Goal: Task Accomplishment & Management: Use online tool/utility

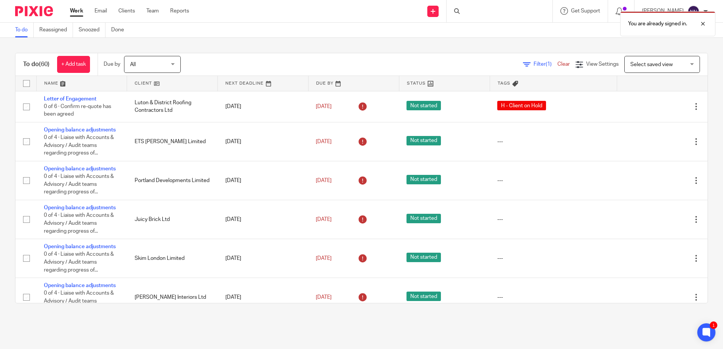
click at [138, 80] on link at bounding box center [172, 83] width 90 height 15
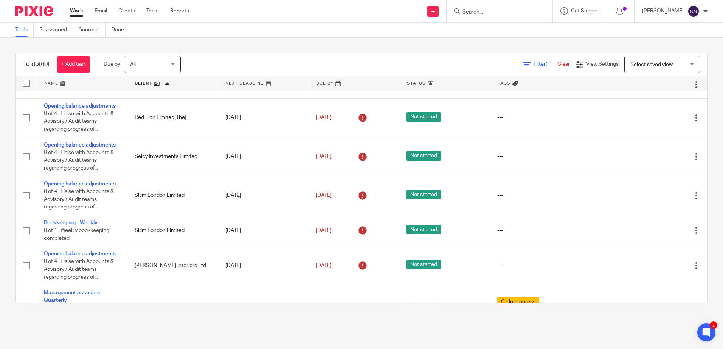
scroll to position [1480, 0]
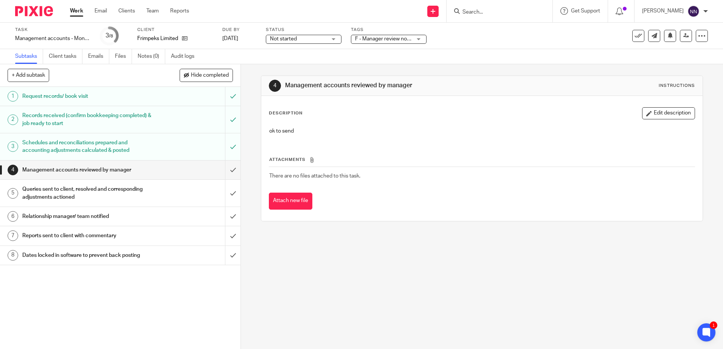
click at [403, 38] on span "F - Manager review notes to be actioned" at bounding box center [402, 38] width 95 height 5
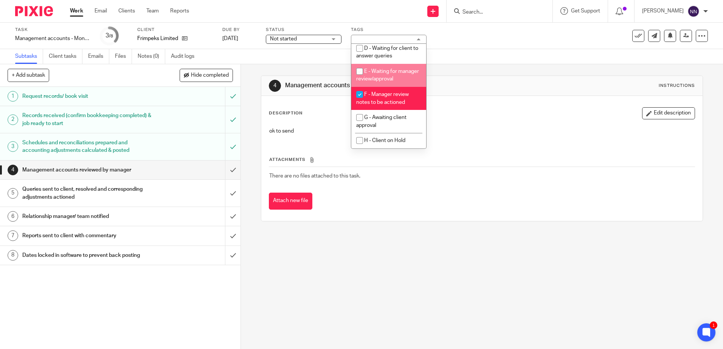
scroll to position [42, 0]
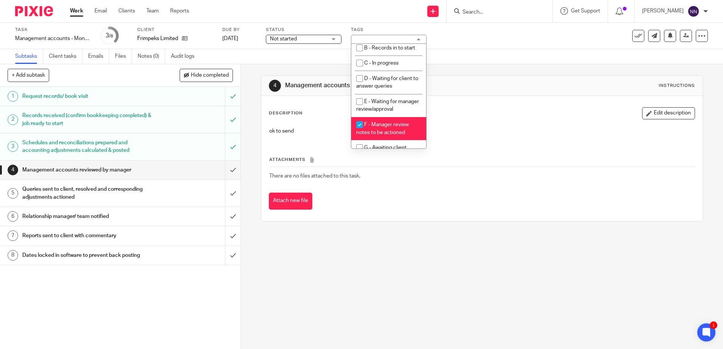
click at [361, 132] on input "checkbox" at bounding box center [360, 125] width 14 height 14
checkbox input "false"
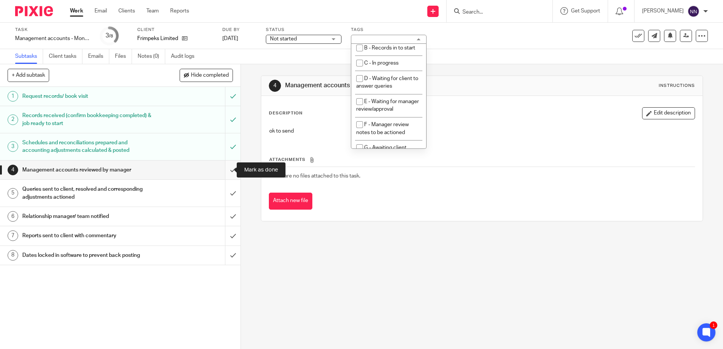
click at [224, 169] on input "submit" at bounding box center [120, 170] width 241 height 19
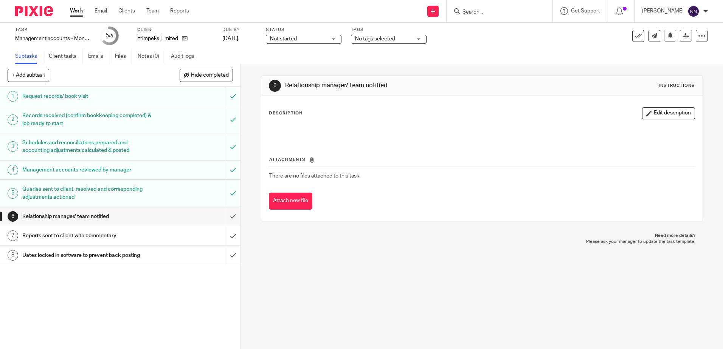
click at [222, 217] on input "submit" at bounding box center [120, 216] width 241 height 19
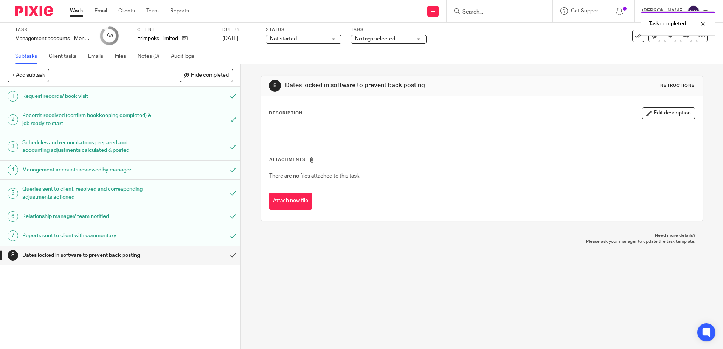
click at [224, 255] on input "submit" at bounding box center [120, 255] width 241 height 19
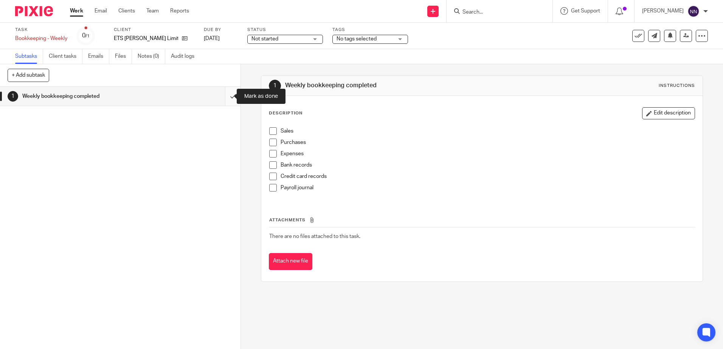
click at [227, 96] on input "submit" at bounding box center [120, 96] width 241 height 19
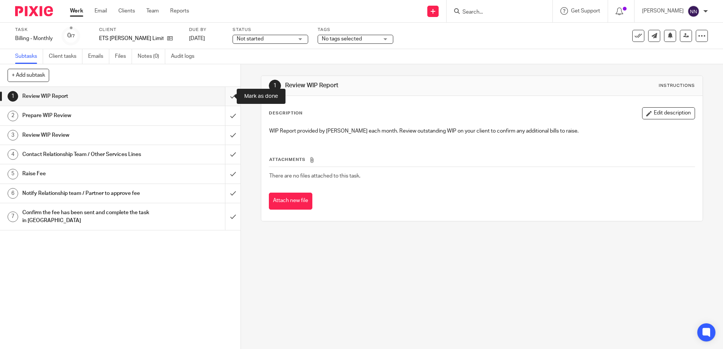
click at [223, 100] on input "submit" at bounding box center [120, 96] width 241 height 19
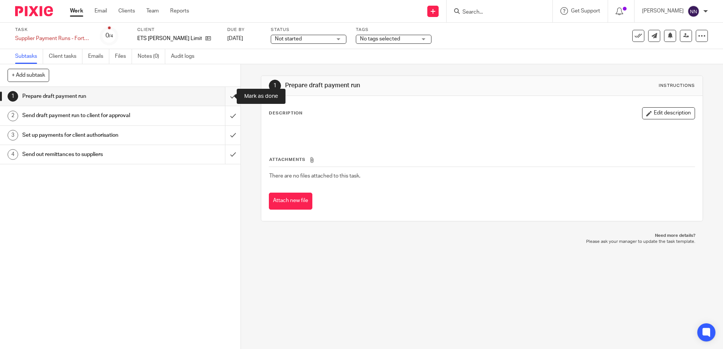
click at [227, 95] on input "submit" at bounding box center [120, 96] width 241 height 19
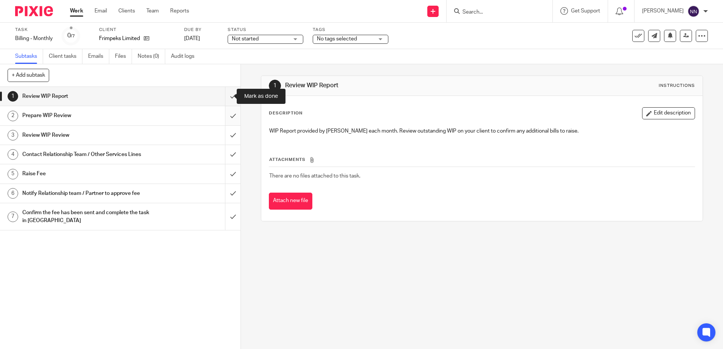
drag, startPoint x: 226, startPoint y: 94, endPoint x: 223, endPoint y: 110, distance: 16.2
click at [227, 94] on input "submit" at bounding box center [120, 96] width 241 height 19
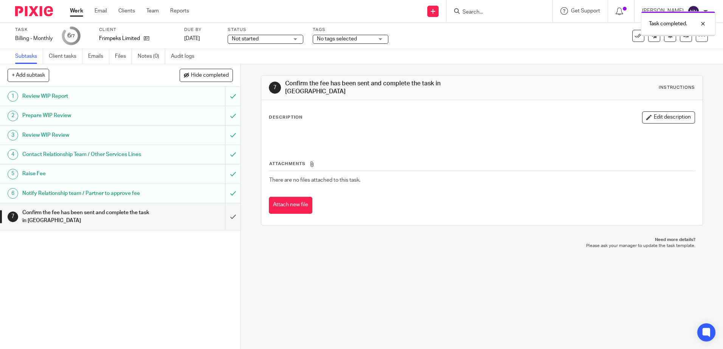
click at [224, 219] on input "submit" at bounding box center [120, 216] width 241 height 27
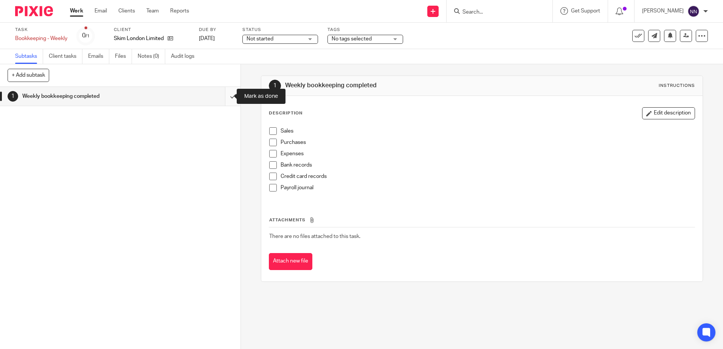
click at [228, 96] on input "submit" at bounding box center [120, 96] width 241 height 19
